Goal: Task Accomplishment & Management: Manage account settings

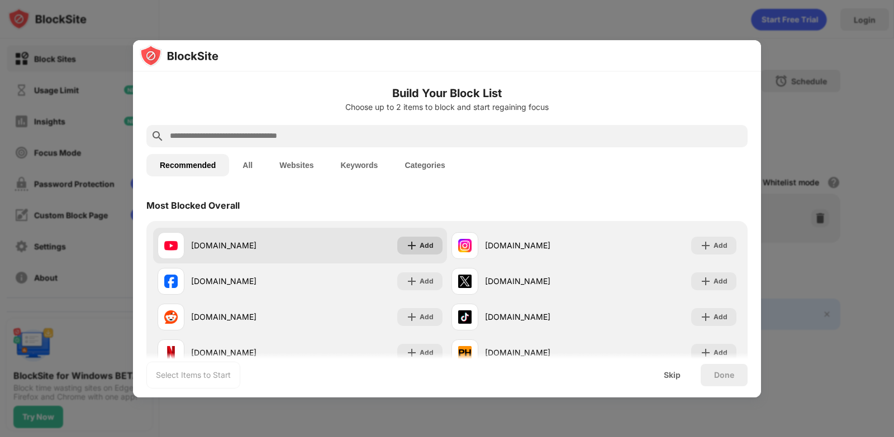
click at [421, 251] on div "Add" at bounding box center [426, 245] width 14 height 11
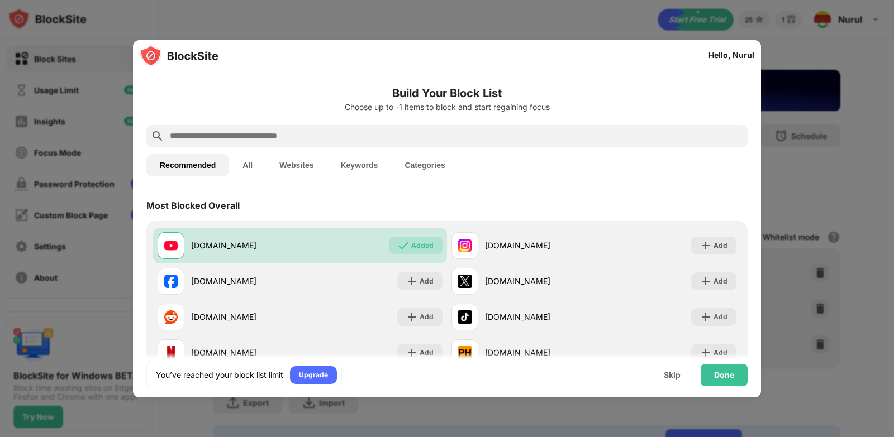
paste input "**********"
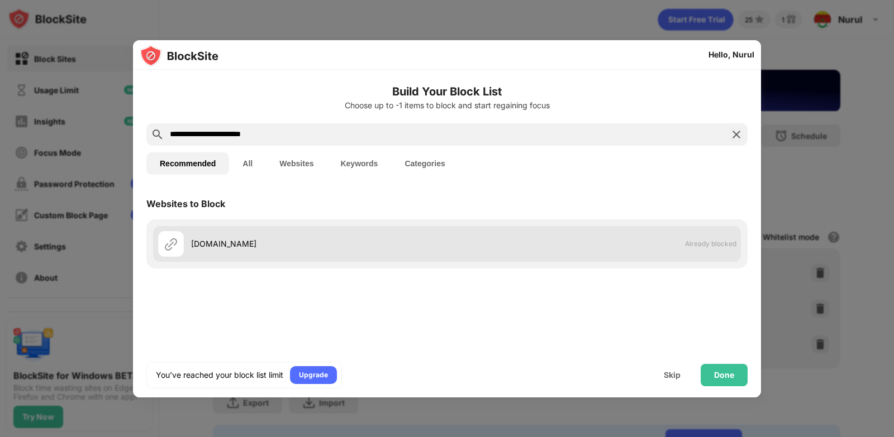
type input "**********"
click at [273, 249] on div "web.whatsapp.com" at bounding box center [319, 244] width 256 height 12
drag, startPoint x: 727, startPoint y: 379, endPoint x: 222, endPoint y: 260, distance: 518.0
click at [222, 260] on div "**********" at bounding box center [447, 234] width 628 height 328
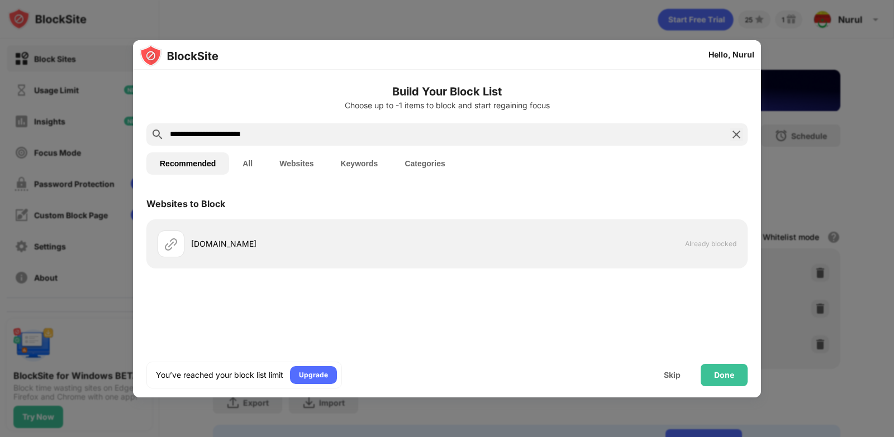
click at [198, 163] on button "Recommended" at bounding box center [187, 163] width 83 height 22
click at [250, 164] on button "All" at bounding box center [247, 163] width 37 height 22
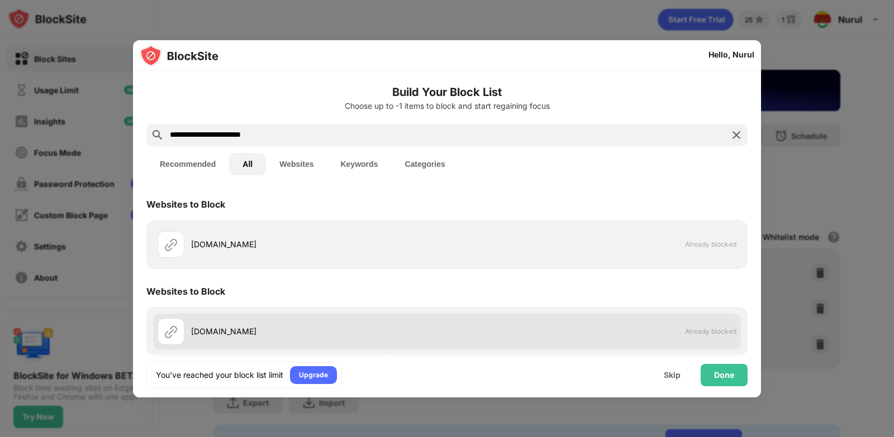
scroll to position [103, 0]
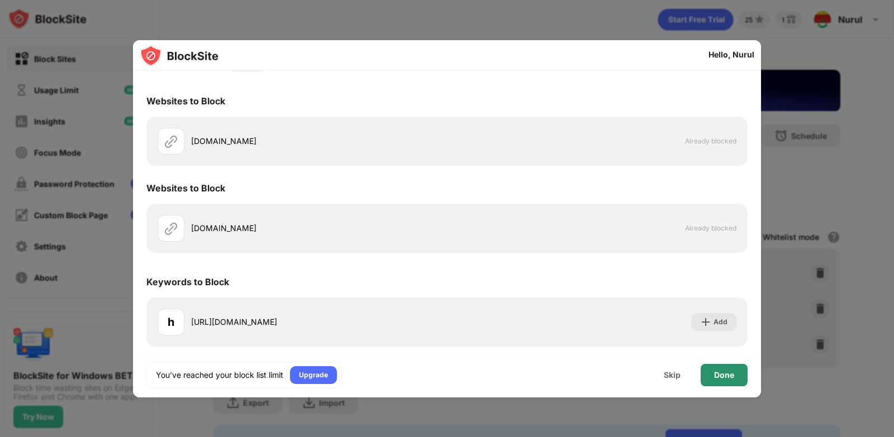
click at [717, 376] on div "Done" at bounding box center [724, 375] width 20 height 9
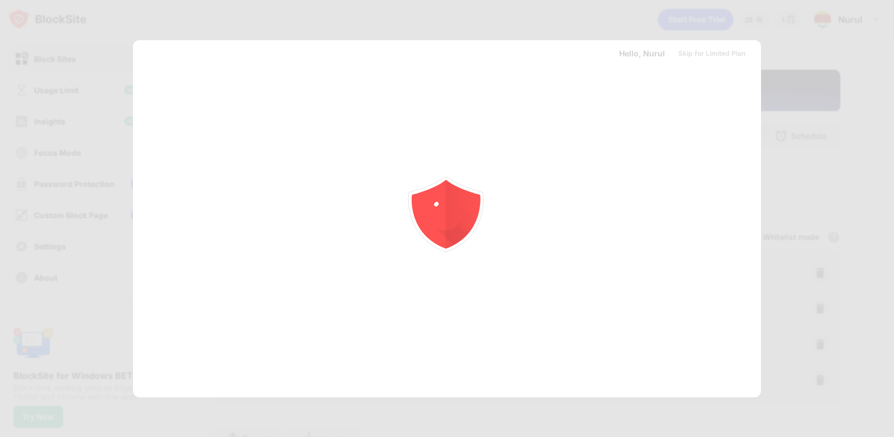
scroll to position [0, 0]
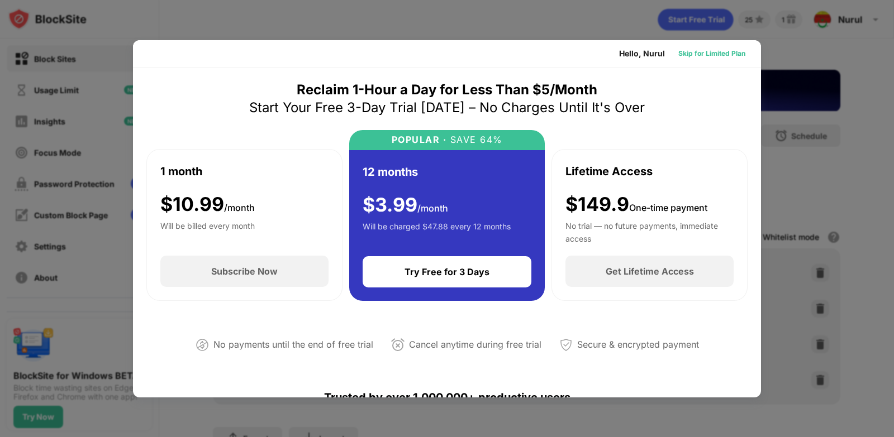
click at [702, 49] on div "Skip for Limited Plan" at bounding box center [711, 53] width 67 height 11
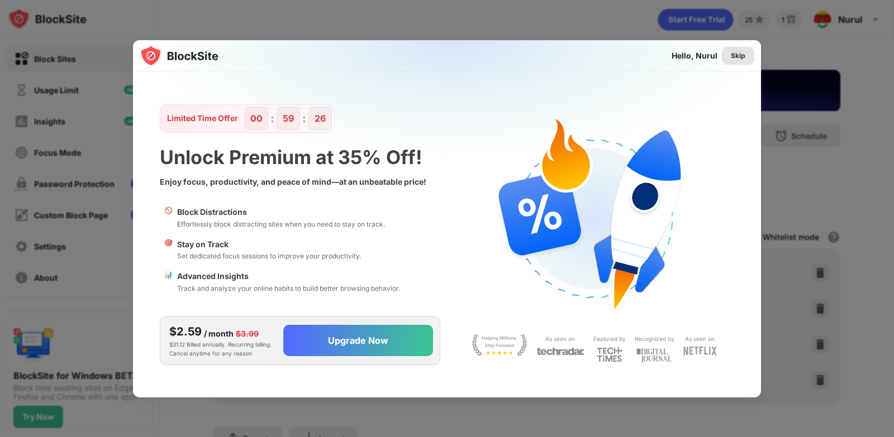
click at [739, 55] on div "Skip" at bounding box center [738, 55] width 15 height 11
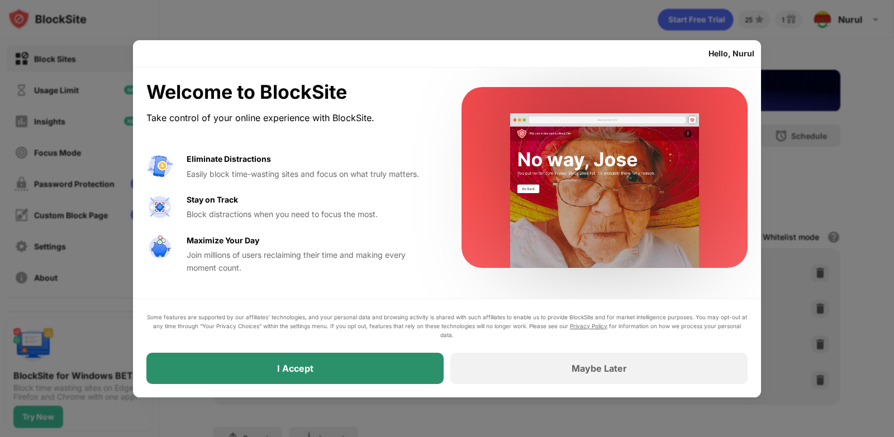
click at [261, 369] on div "I Accept" at bounding box center [294, 368] width 297 height 31
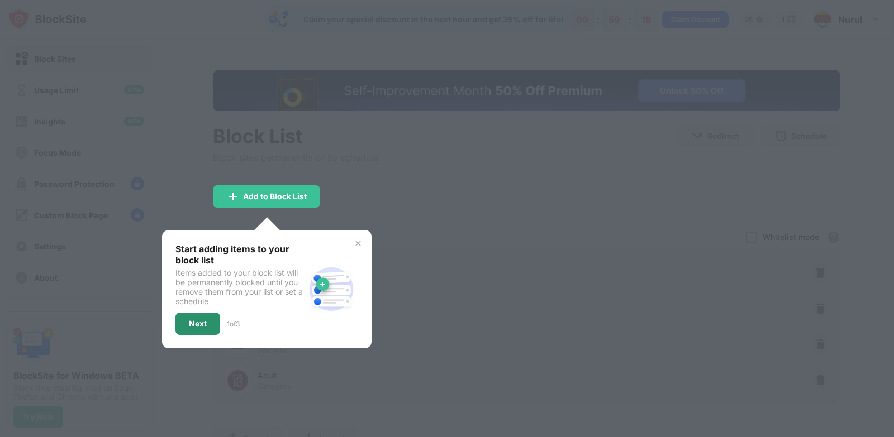
click at [197, 326] on div "Next" at bounding box center [198, 323] width 18 height 9
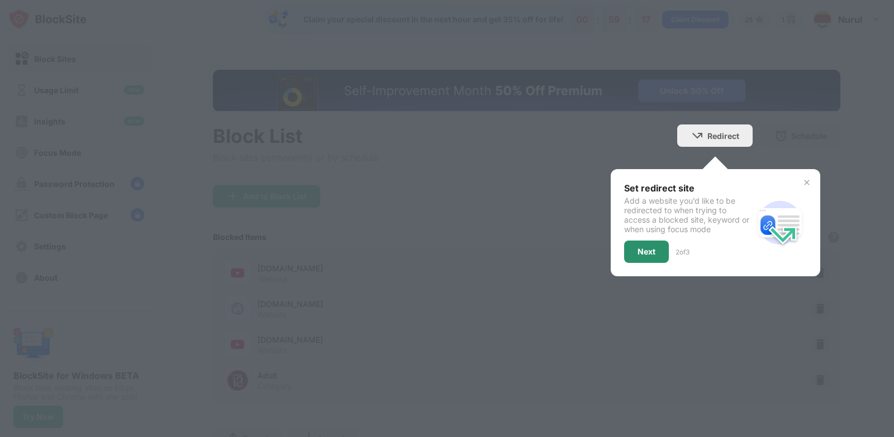
click at [633, 257] on div "Next" at bounding box center [646, 252] width 45 height 22
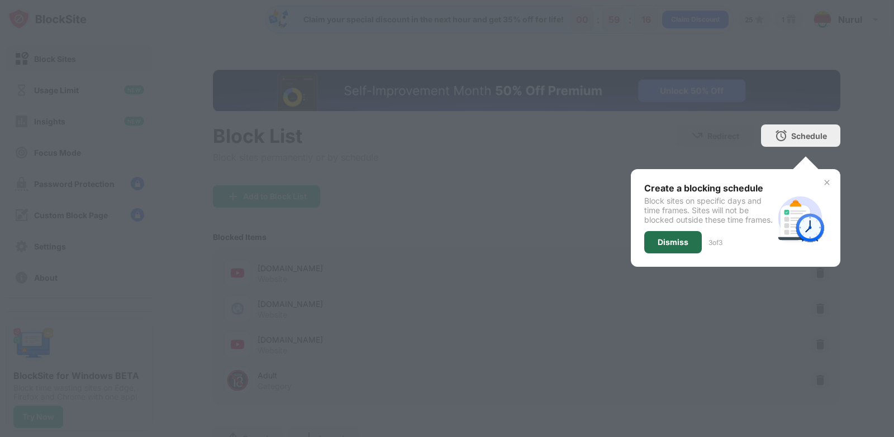
click at [667, 254] on div "Dismiss" at bounding box center [673, 242] width 58 height 22
